Goal: Task Accomplishment & Management: Manage account settings

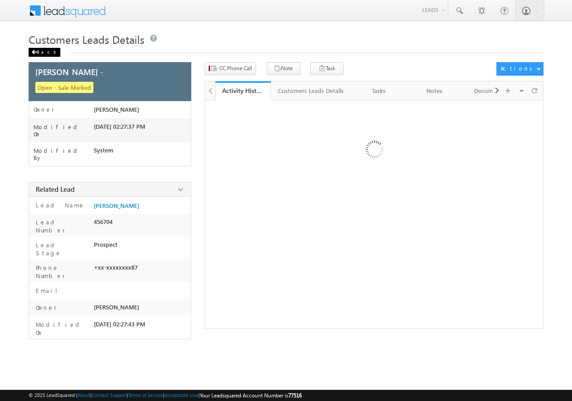
click at [37, 48] on div "Back" at bounding box center [45, 52] width 32 height 9
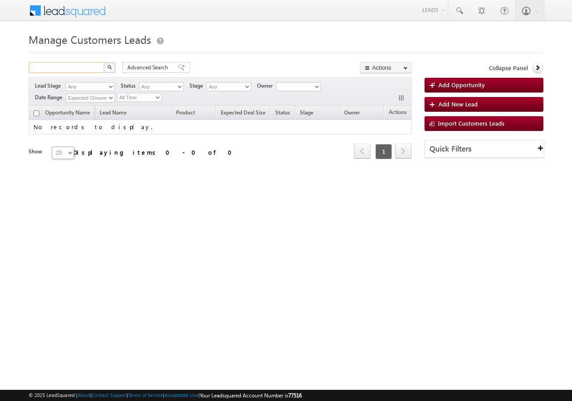
click at [72, 67] on input "text" at bounding box center [67, 67] width 76 height 11
paste input "752827"
click at [108, 68] on img "button" at bounding box center [109, 67] width 4 height 4
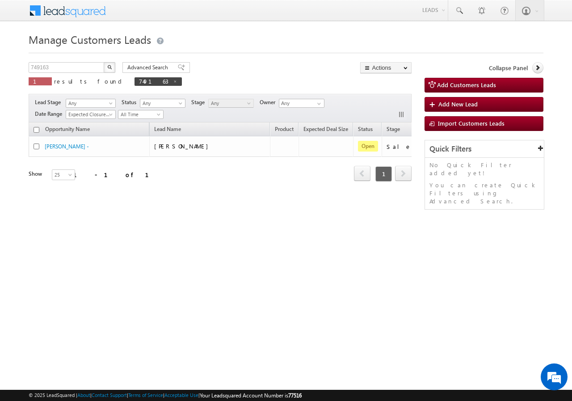
click at [111, 68] on img "button" at bounding box center [109, 67] width 4 height 4
click at [70, 67] on input "749163" at bounding box center [67, 67] width 76 height 11
paste input "52827"
type input "752827"
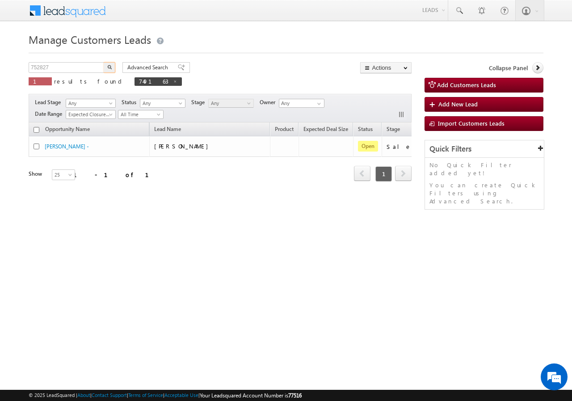
click at [110, 68] on img "button" at bounding box center [109, 67] width 4 height 4
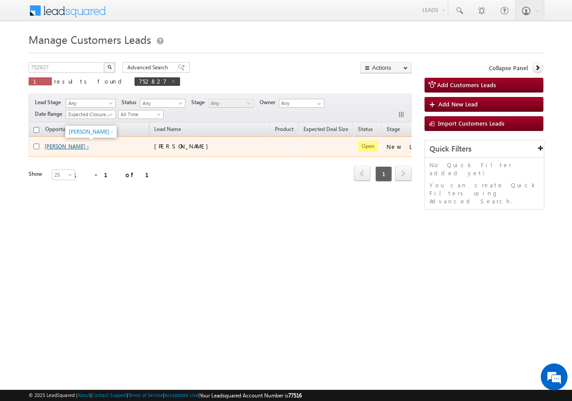
click at [58, 145] on link "Devendra Singh -" at bounding box center [67, 146] width 44 height 7
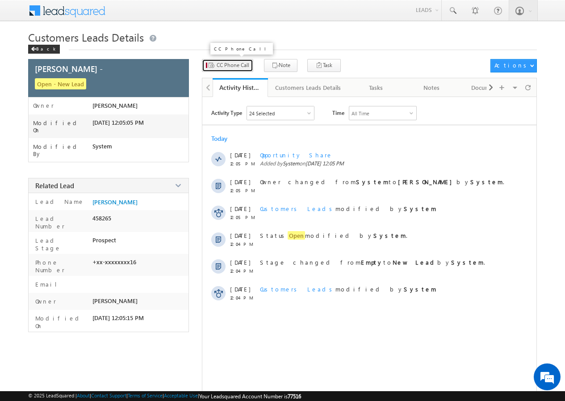
click at [234, 67] on span "CC Phone Call" at bounding box center [233, 65] width 33 height 8
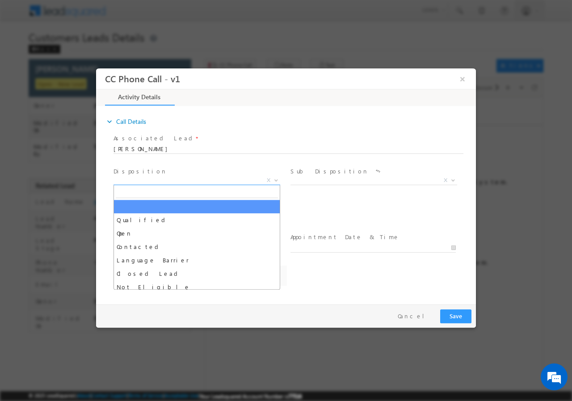
click at [162, 178] on span "X" at bounding box center [197, 180] width 167 height 9
select select "nand.kishor@sgrlimited.in"
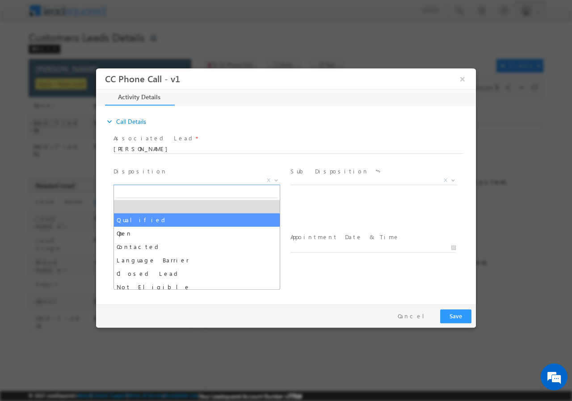
select select "Qualified"
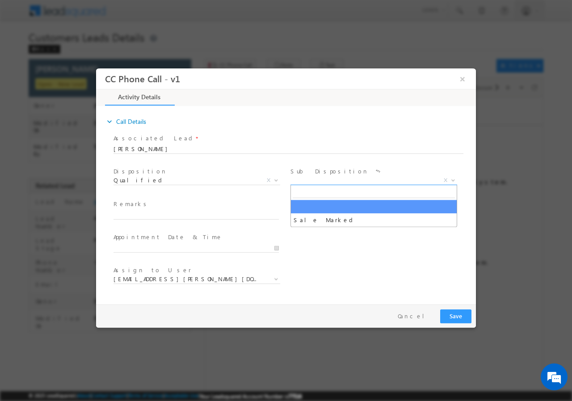
click at [315, 183] on span "X" at bounding box center [373, 180] width 167 height 9
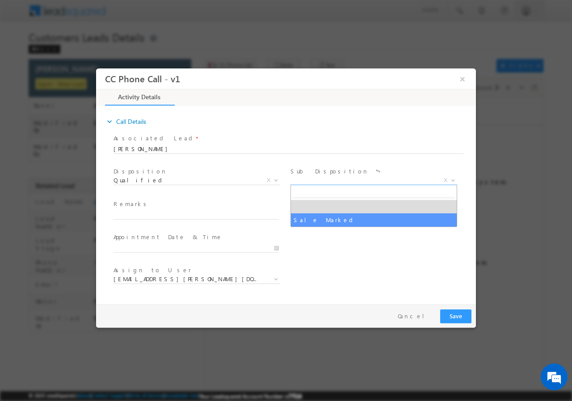
select select "Sale Marked"
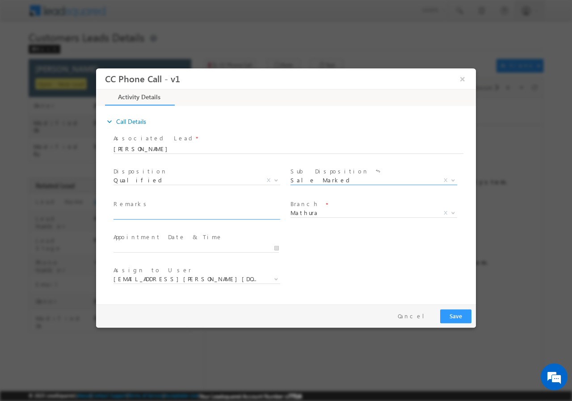
click at [188, 218] on span at bounding box center [200, 215] width 173 height 10
drag, startPoint x: 158, startPoint y: 221, endPoint x: 148, endPoint y: 217, distance: 10.6
click at [157, 221] on span at bounding box center [196, 224] width 165 height 10
click at [147, 216] on input "text" at bounding box center [196, 214] width 165 height 9
paste input "752827//VB_Interested//Devendra Singh//9817095916//construction//loan req-5L// …"
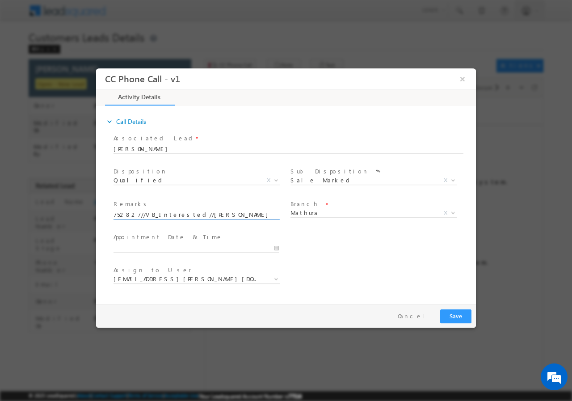
scroll to position [0, 392]
type input "752827//VB_Interested//Devendra Singh//9817095916//construction//loan req-5L// …"
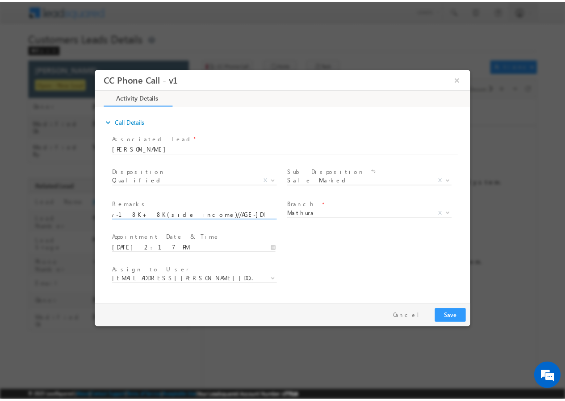
scroll to position [0, 0]
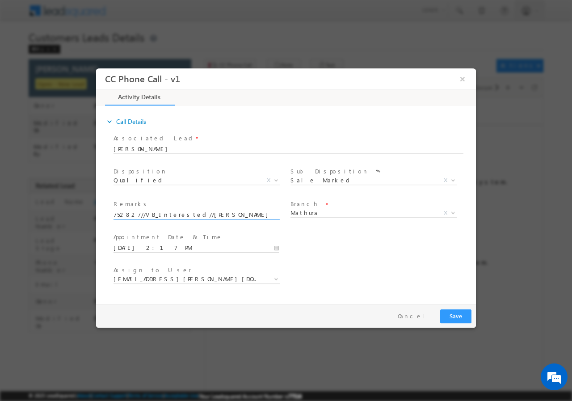
click at [273, 245] on input "08/12/2025 2:17 PM" at bounding box center [196, 247] width 165 height 9
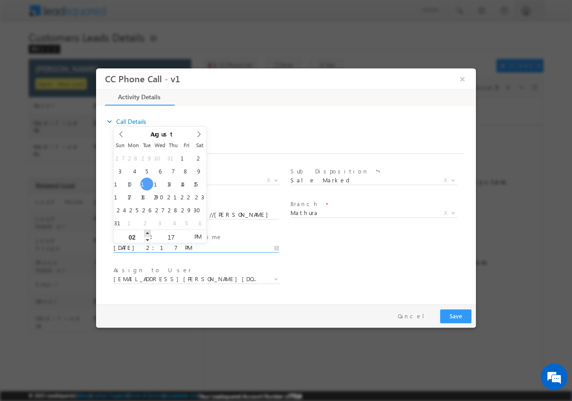
type input "08/12/2025 3:17 PM"
type input "03"
click at [144, 232] on span at bounding box center [147, 232] width 6 height 7
type input "08/12/2025 4:17 PM"
type input "04"
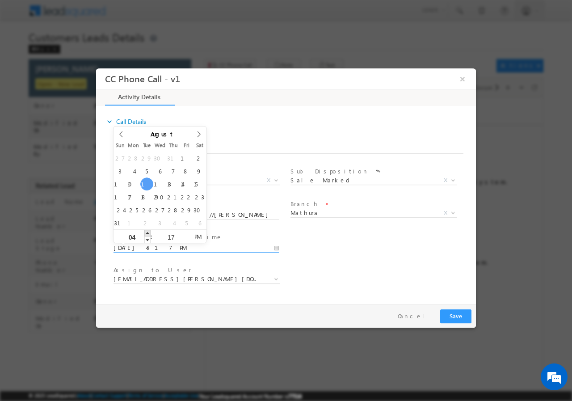
click at [149, 232] on span at bounding box center [147, 232] width 6 height 7
type input "08/12/2025 5:17 PM"
type input "05"
click at [149, 231] on span at bounding box center [147, 232] width 6 height 7
click at [173, 236] on input "17" at bounding box center [170, 237] width 37 height 6
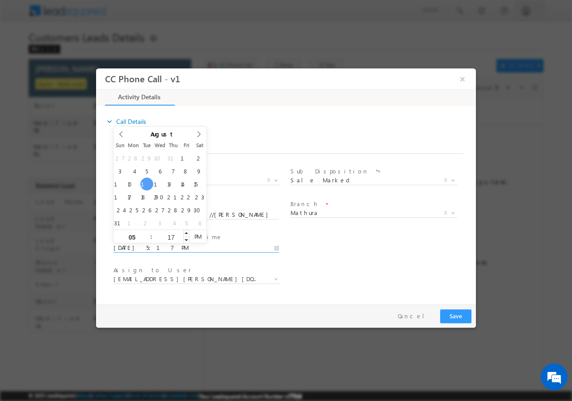
click at [173, 236] on input "17" at bounding box center [170, 237] width 37 height 6
type input "00"
type input "08/12/2025 5:00 PM"
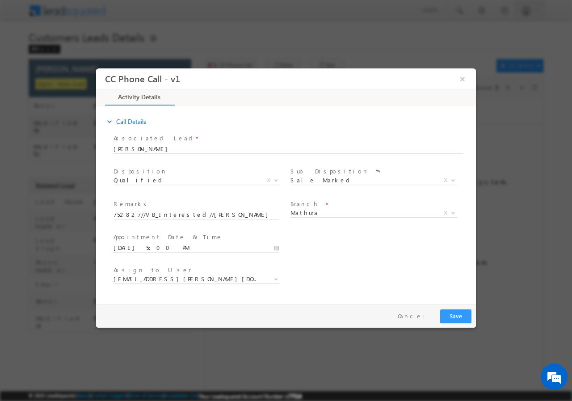
click at [345, 248] on div "User Branch * Appointment Date & Time * 08/12/2025 5:00 PM" at bounding box center [294, 246] width 364 height 33
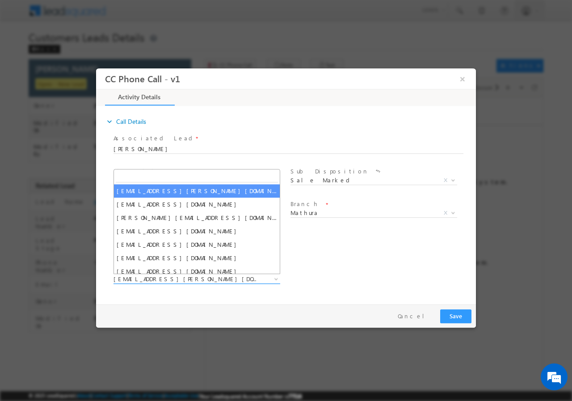
click at [199, 279] on span "nand.kishor@sgrlimited.in" at bounding box center [186, 278] width 145 height 8
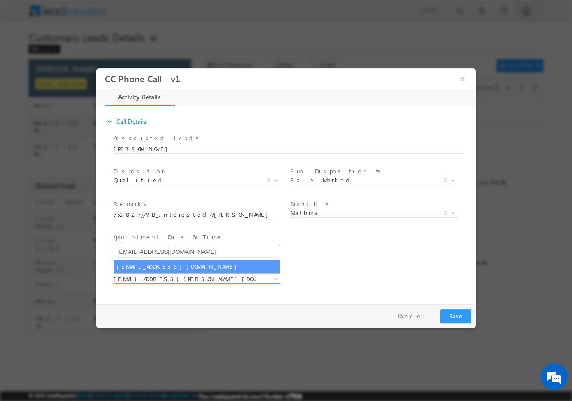
type input "santosh.kumar2@sgrlimited.in"
select select "santosh.kumar2@sgrlimited.in"
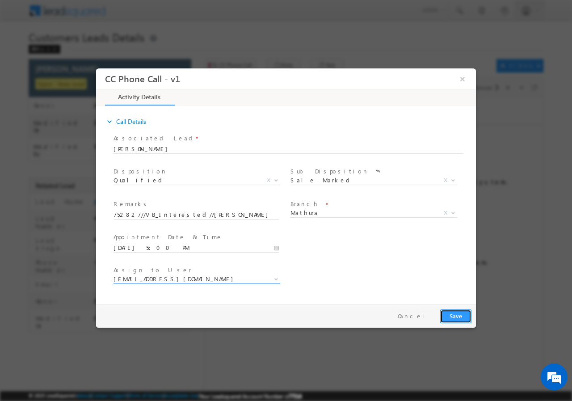
click at [454, 313] on button "Save" at bounding box center [455, 316] width 31 height 14
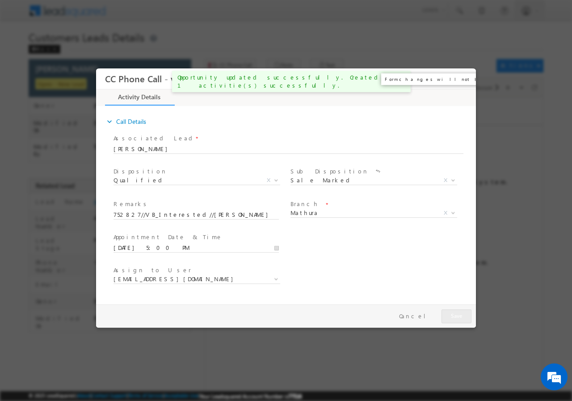
click at [467, 79] on button "×" at bounding box center [462, 78] width 15 height 17
